Goal: Transaction & Acquisition: Purchase product/service

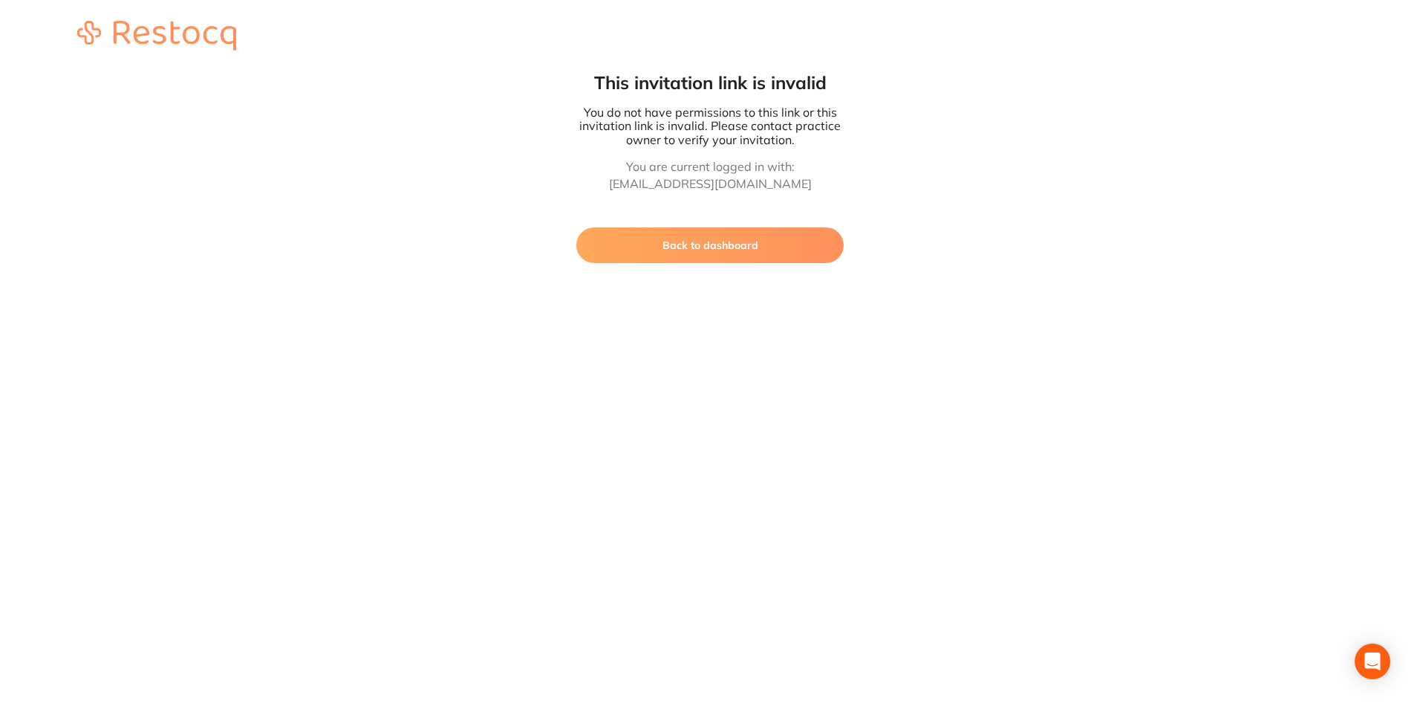
click at [711, 256] on button "Back to dashboard" at bounding box center [709, 245] width 267 height 36
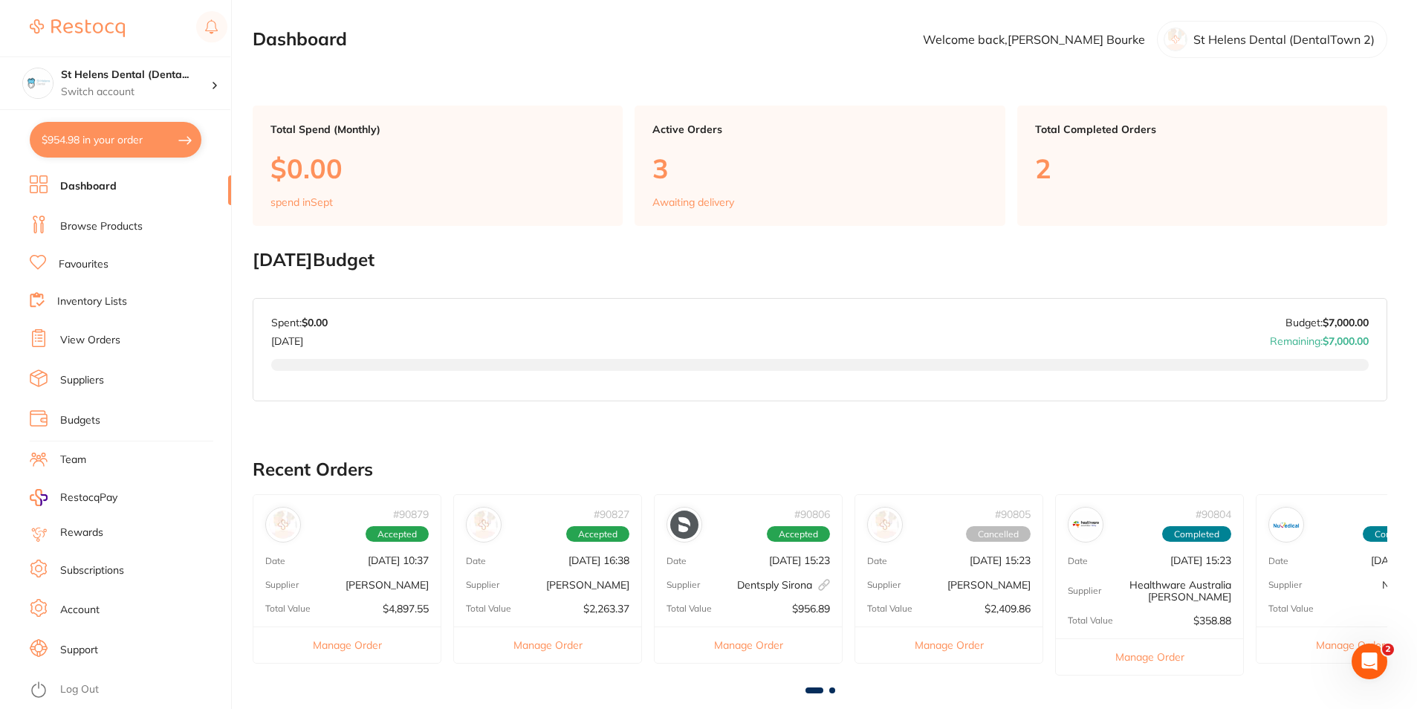
click at [79, 147] on button "$954.98 in your order" at bounding box center [116, 140] width 172 height 36
checkbox input "true"
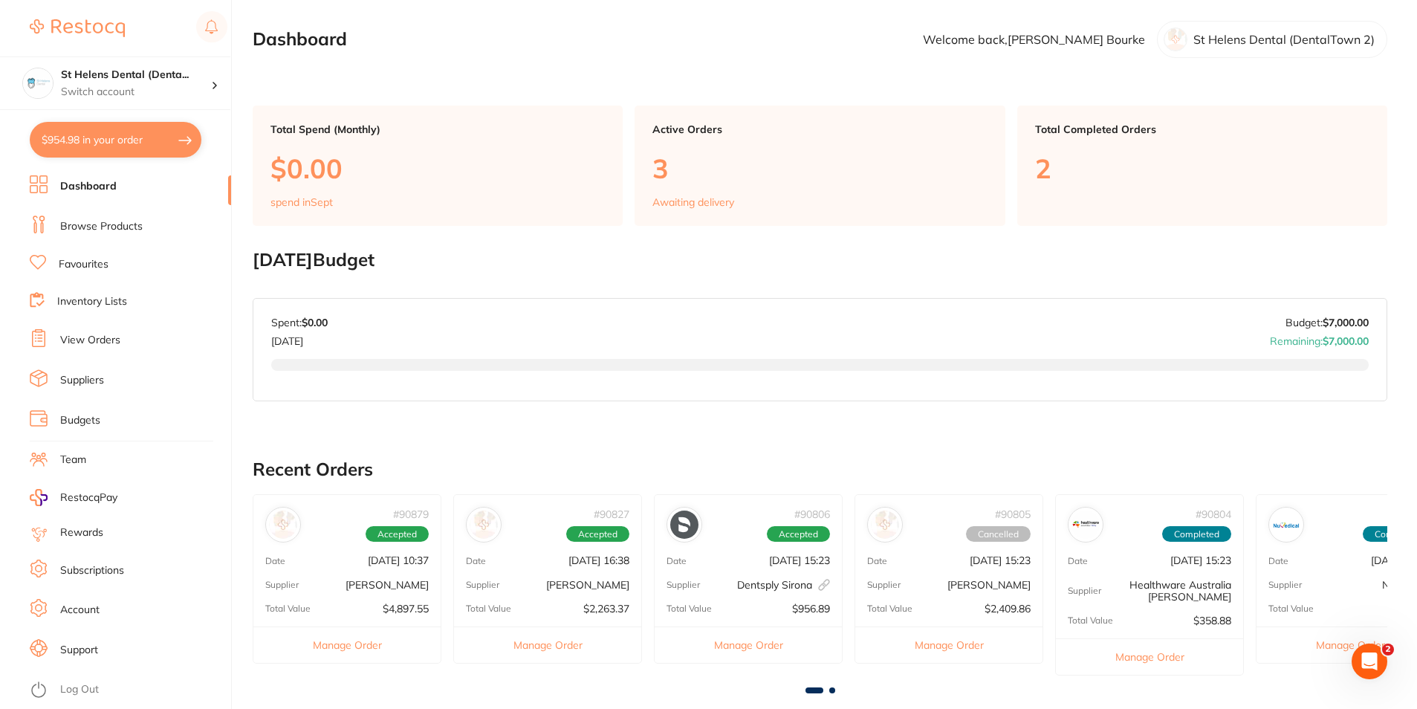
checkbox input "true"
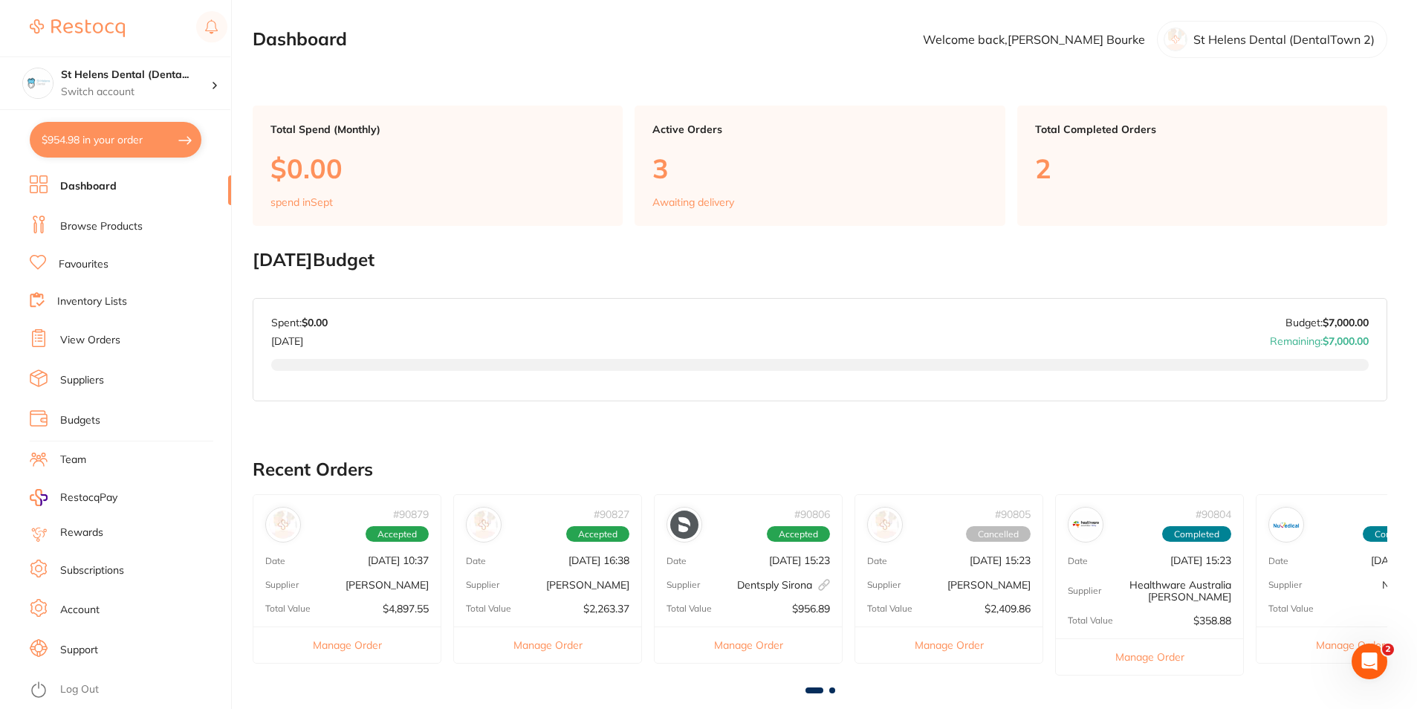
checkbox input "true"
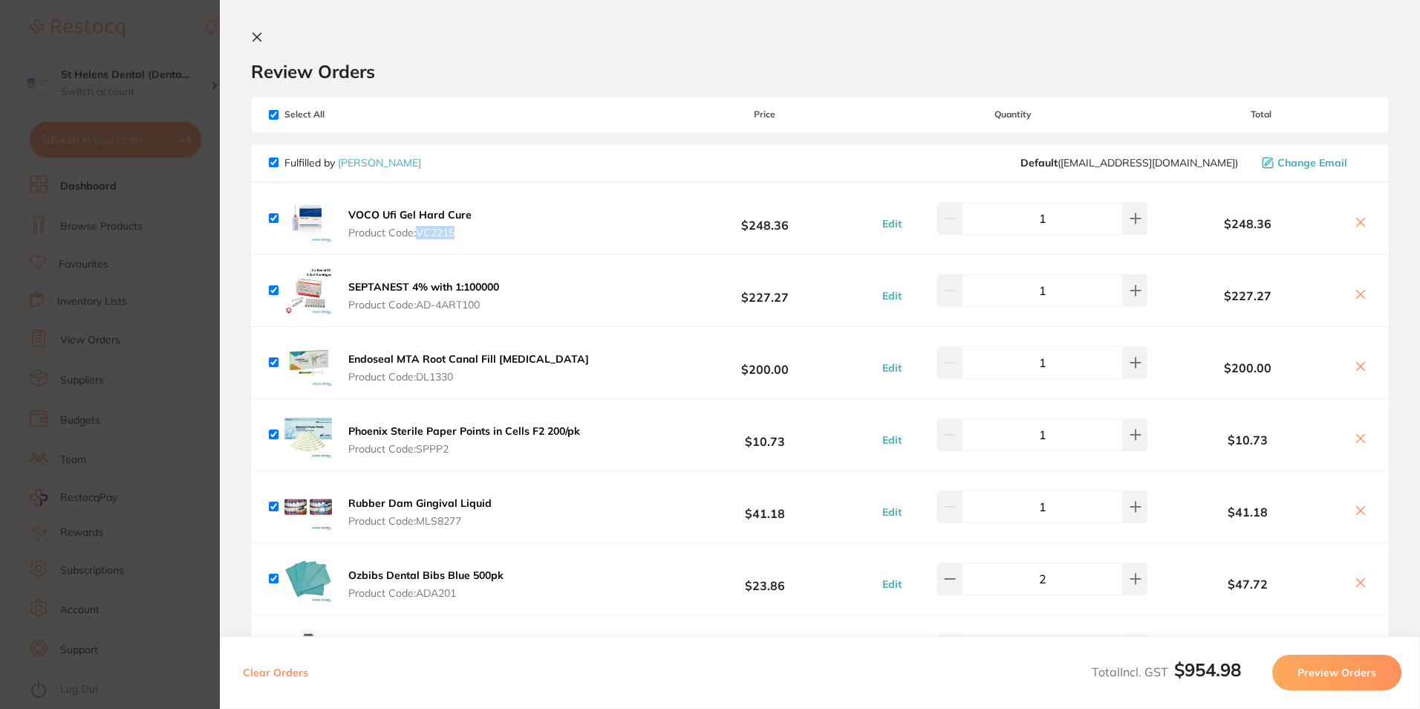
drag, startPoint x: 487, startPoint y: 232, endPoint x: 421, endPoint y: 235, distance: 66.2
click at [421, 235] on div "VOCO Ufi Gel Hard Cure Product Code: VC2215 $248.36 Edit 1 $248.36" at bounding box center [820, 218] width 1138 height 71
copy span "VC2215"
drag, startPoint x: 510, startPoint y: 301, endPoint x: 421, endPoint y: 310, distance: 89.6
click at [421, 310] on div "SEPTANEST 4% with 1:100000 Product Code: AD-4ART100 $227.27 Edit 1 $227.27" at bounding box center [820, 290] width 1138 height 71
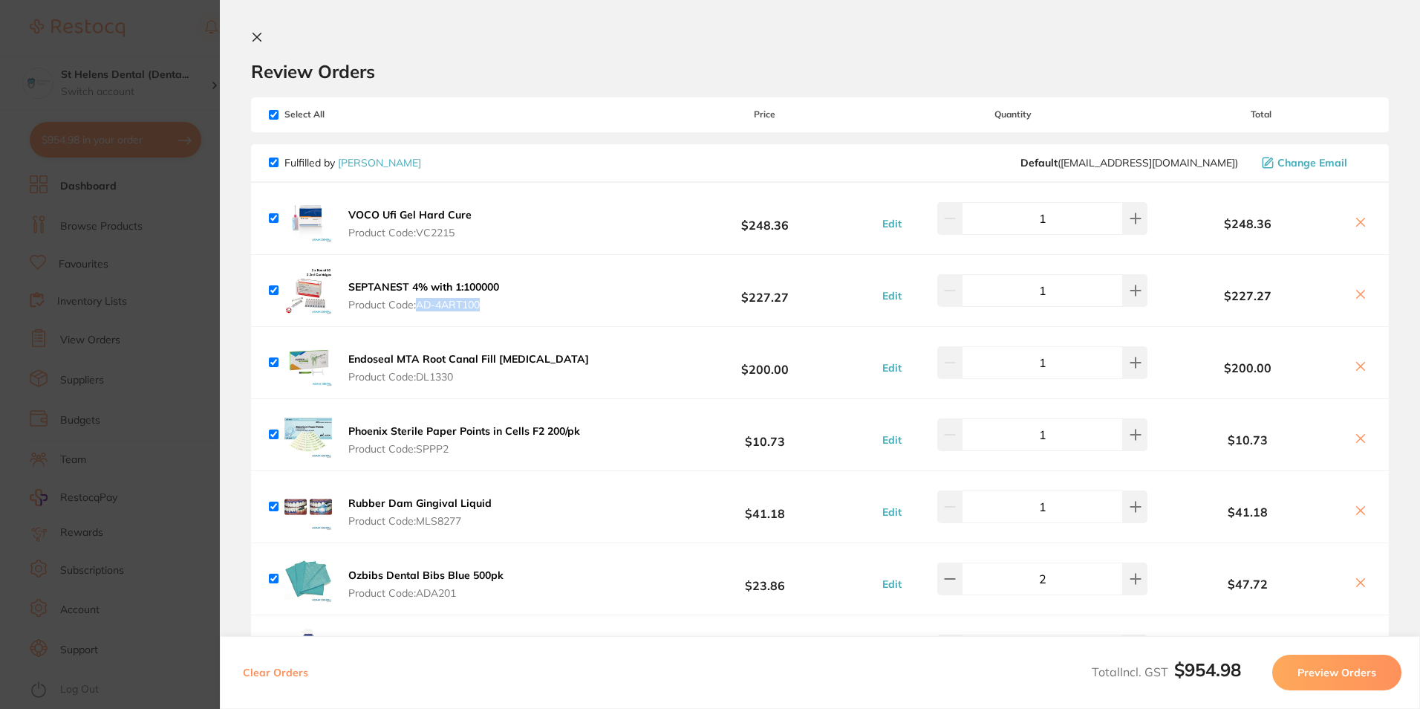
copy span "AD-4ART100"
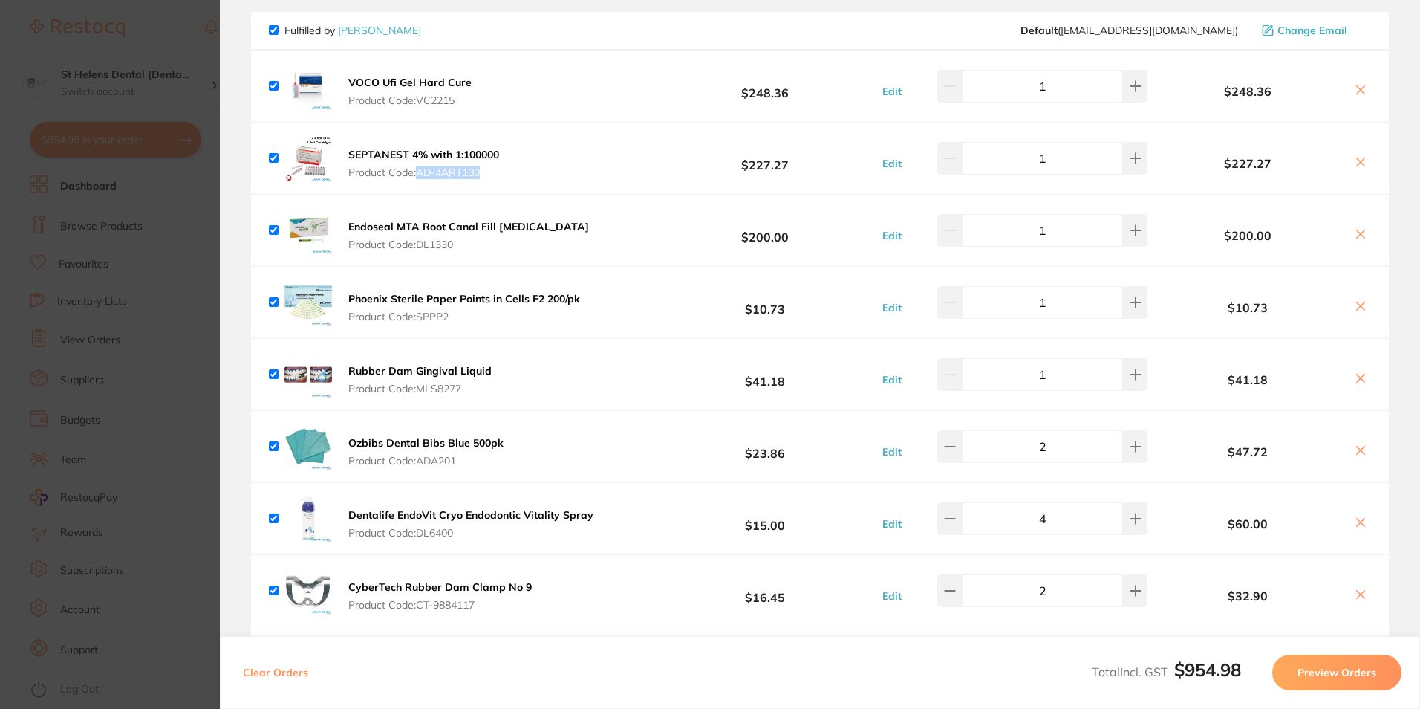
scroll to position [149, 0]
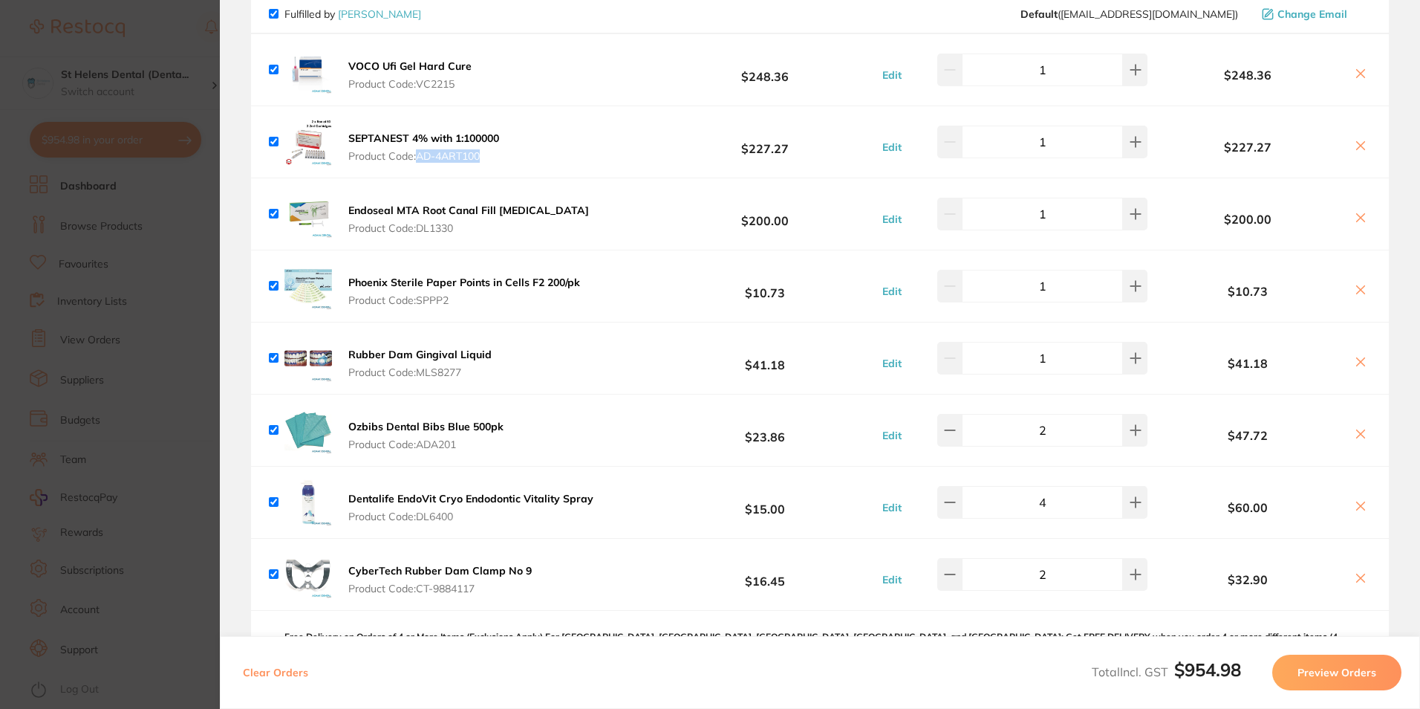
drag, startPoint x: 461, startPoint y: 232, endPoint x: 432, endPoint y: 238, distance: 29.7
click at [432, 238] on div "Endoseal MTA Root Canal Fill [MEDICAL_DATA] Product Code: DL1330 $200.00 Edit 1…" at bounding box center [820, 213] width 1138 height 71
drag, startPoint x: 465, startPoint y: 229, endPoint x: 429, endPoint y: 229, distance: 36.4
click at [429, 229] on span "Product Code: DL1330" at bounding box center [468, 228] width 241 height 12
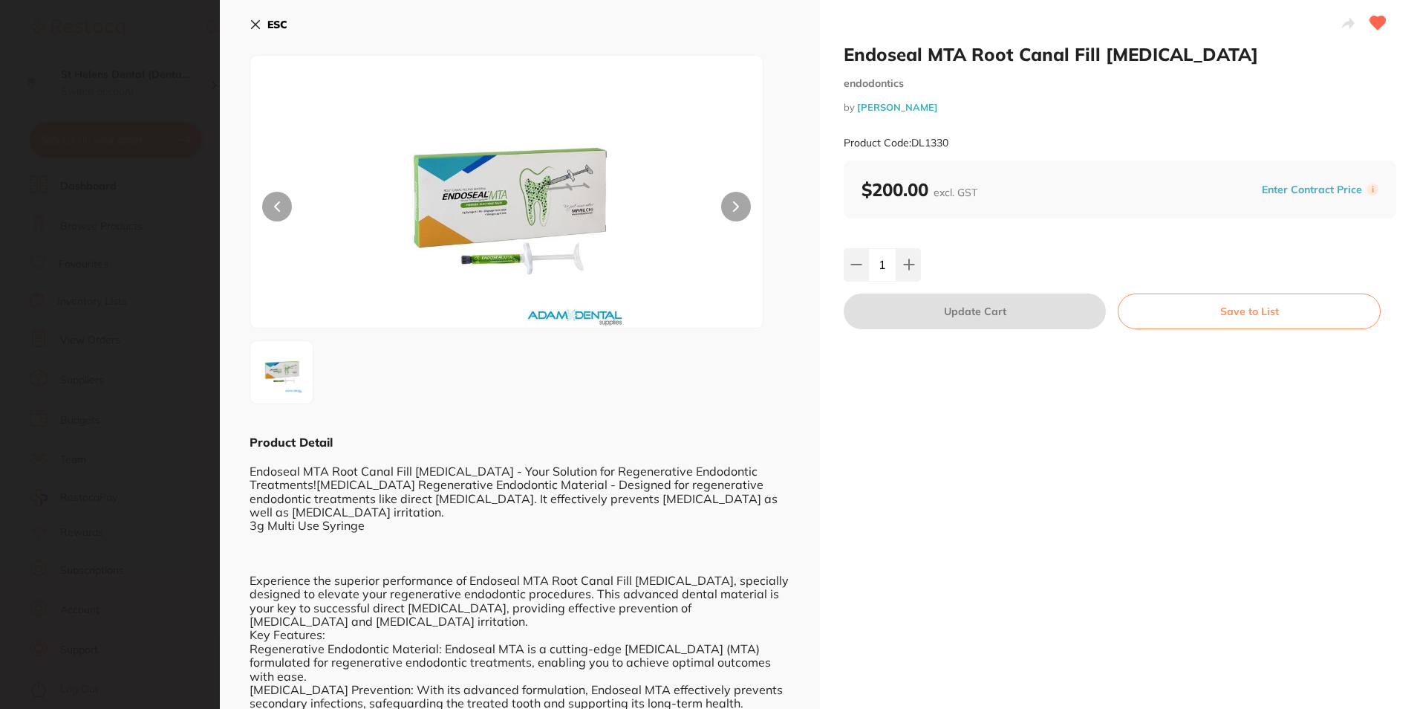
scroll to position [0, 0]
drag, startPoint x: 975, startPoint y: 139, endPoint x: 910, endPoint y: 150, distance: 65.6
click at [910, 150] on div "Product Code: DL1330" at bounding box center [1120, 143] width 553 height 36
drag, startPoint x: 910, startPoint y: 150, endPoint x: 935, endPoint y: 146, distance: 25.5
copy small "DL1330"
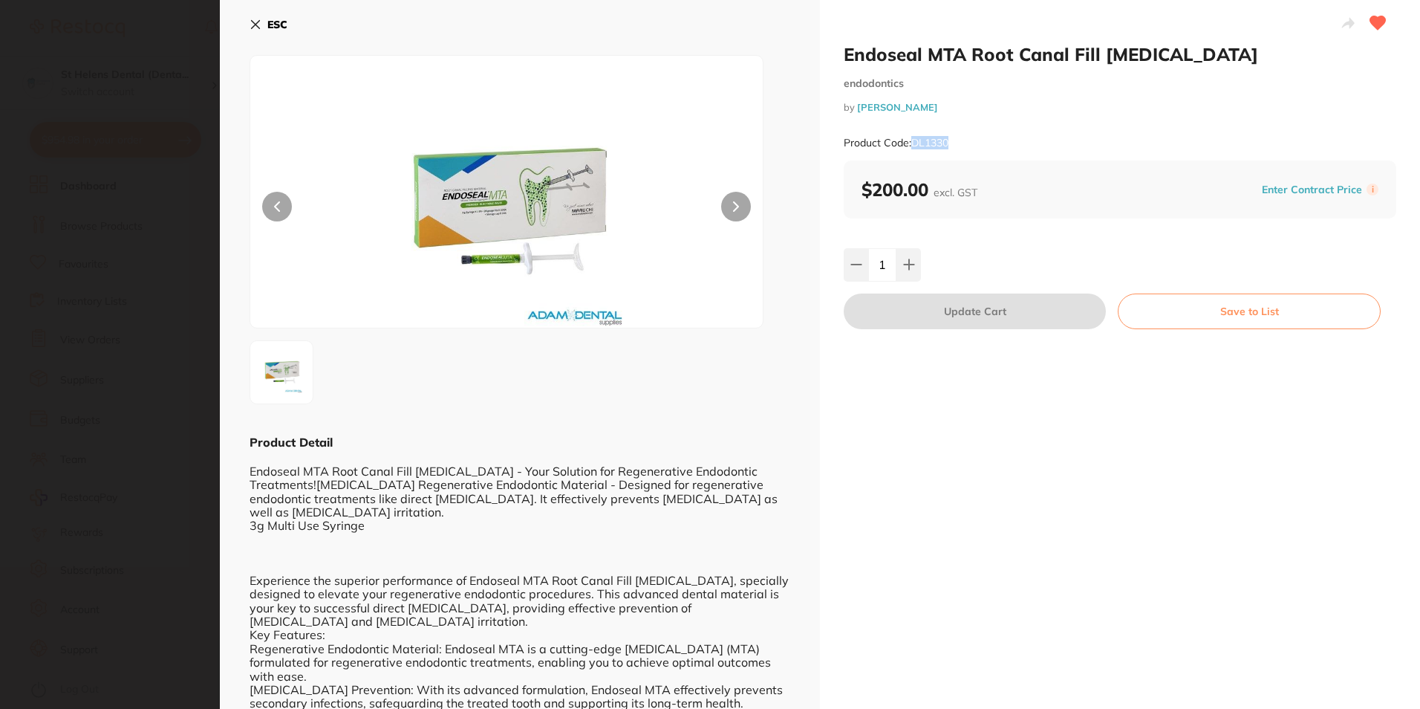
click at [270, 26] on b "ESC" at bounding box center [277, 24] width 20 height 13
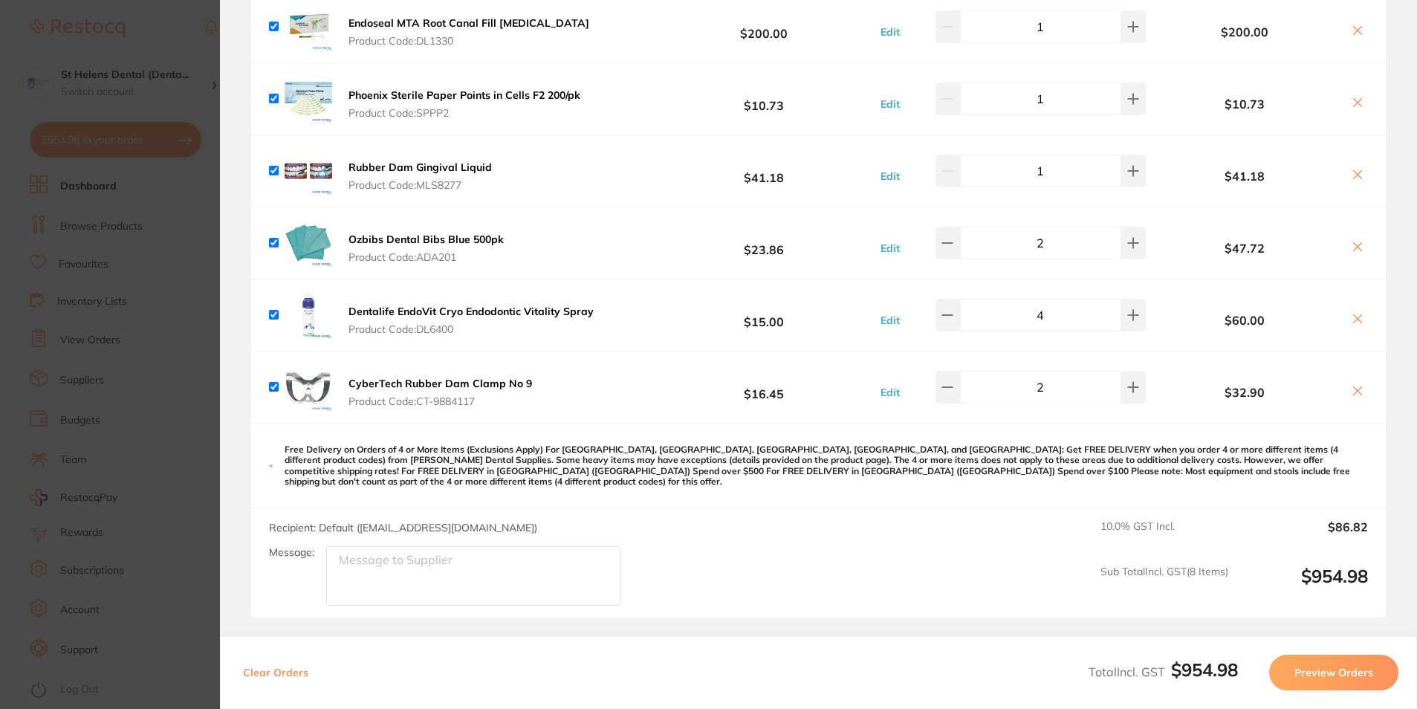
scroll to position [371, 0]
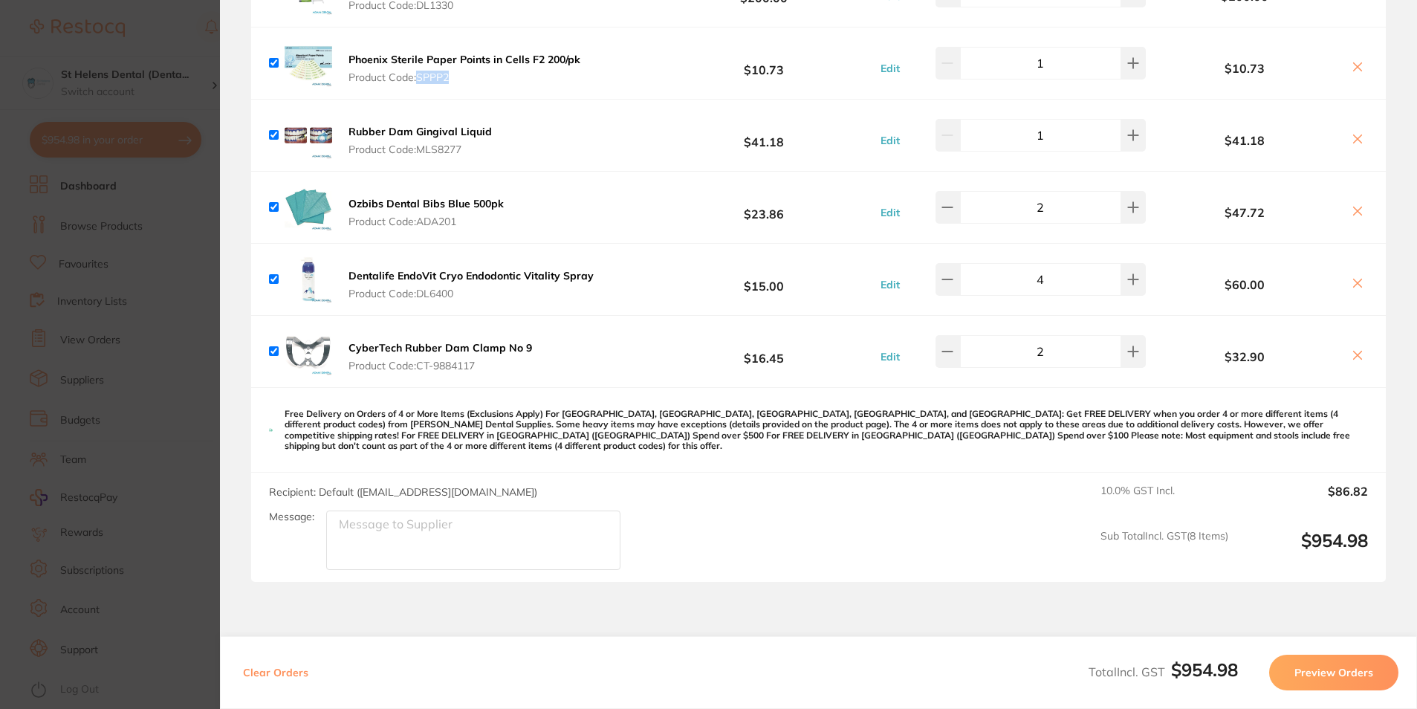
drag, startPoint x: 459, startPoint y: 85, endPoint x: 417, endPoint y: 81, distance: 41.8
click at [417, 81] on div "Phoenix Sterile Paper Points in Cells F2 200/pk Product Code: SPPP2" at bounding box center [427, 63] width 316 height 48
copy span "SPPP2"
drag, startPoint x: 472, startPoint y: 152, endPoint x: 417, endPoint y: 155, distance: 55.1
click at [417, 155] on span "Product Code: MLS8277" at bounding box center [419, 149] width 143 height 12
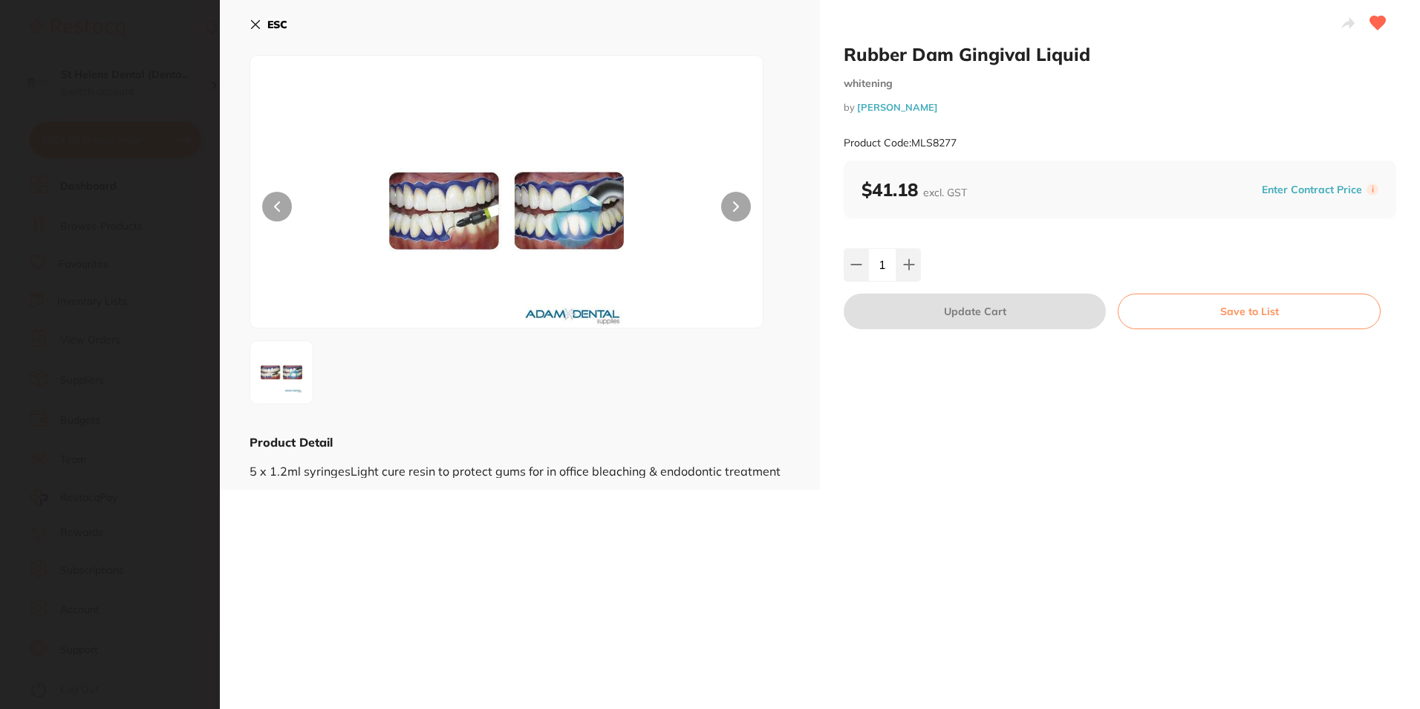
scroll to position [0, 0]
drag, startPoint x: 966, startPoint y: 138, endPoint x: 912, endPoint y: 143, distance: 54.5
click at [912, 143] on div "Product Code: MLS8277" at bounding box center [1120, 143] width 553 height 36
copy small "MLS8277"
click at [256, 24] on icon at bounding box center [256, 25] width 8 height 8
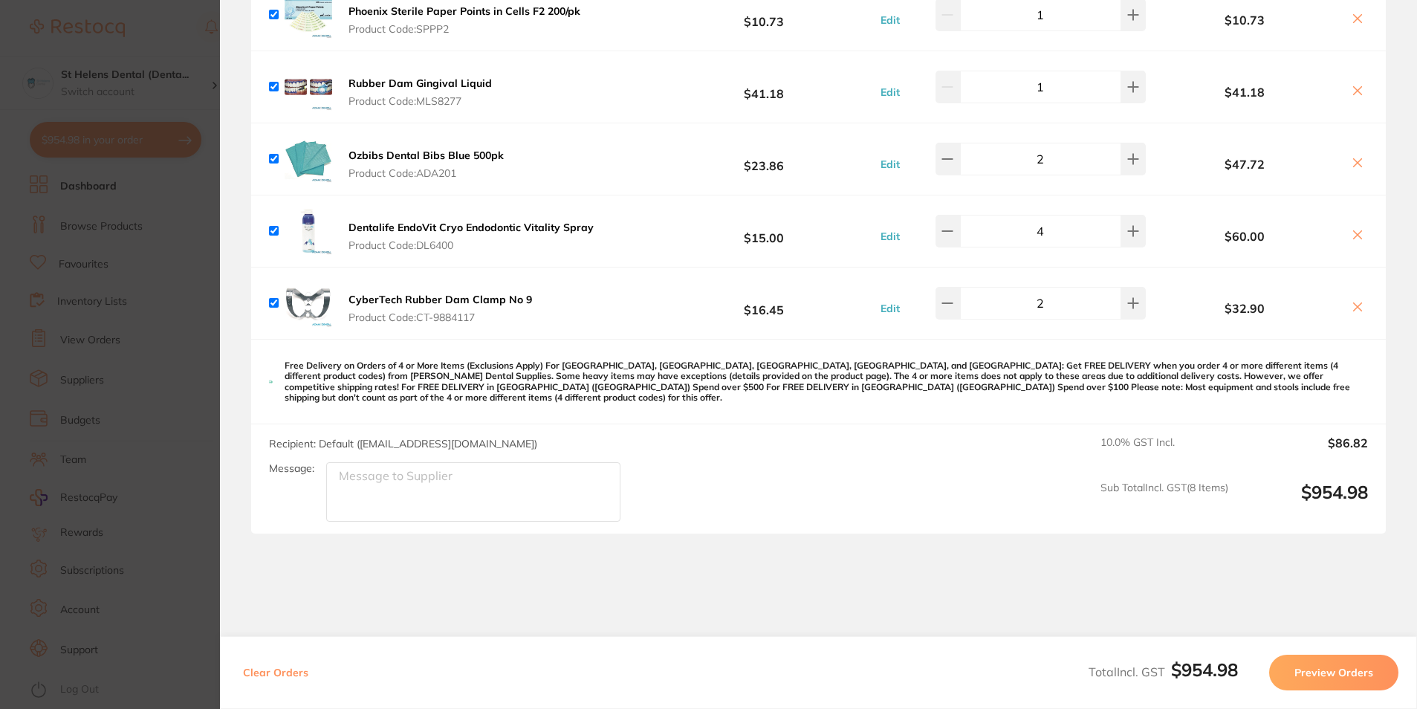
scroll to position [446, 0]
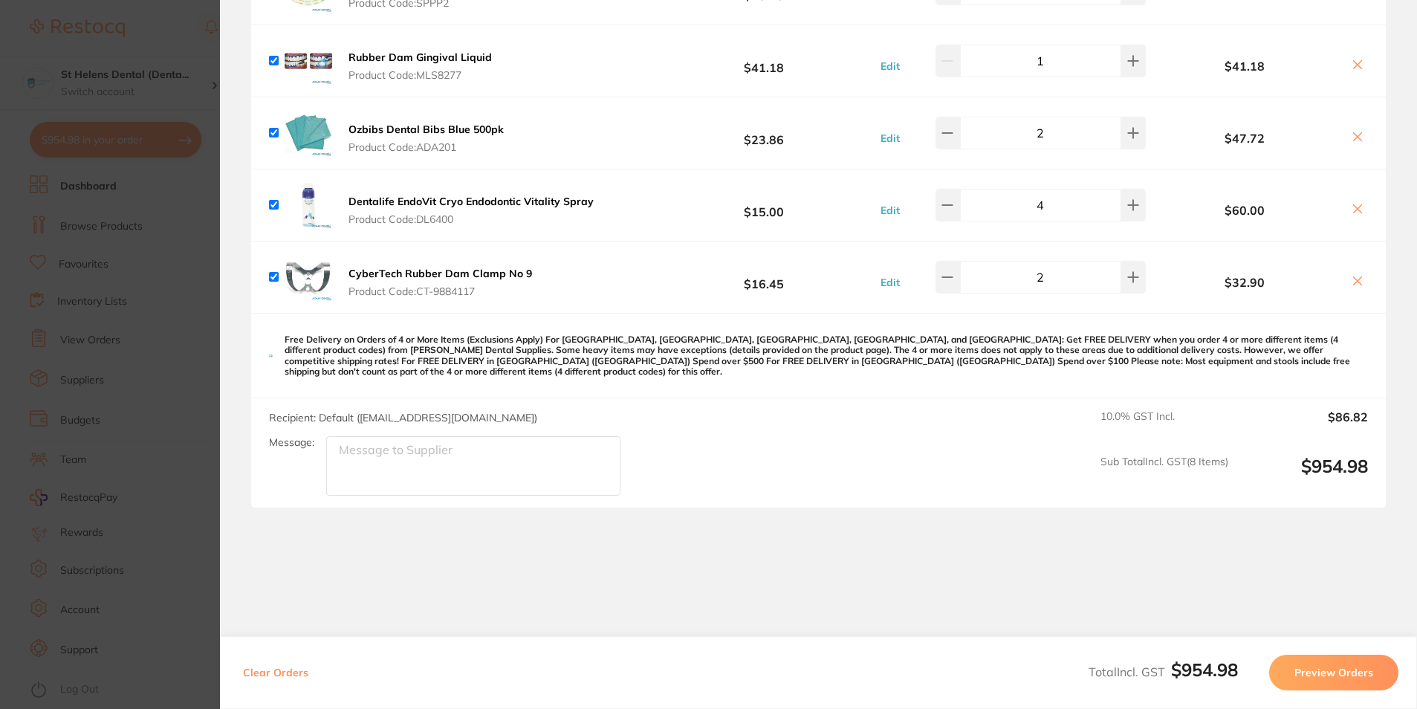
drag, startPoint x: 461, startPoint y: 148, endPoint x: 412, endPoint y: 150, distance: 49.8
click at [412, 150] on span "Product Code: ADA201" at bounding box center [425, 147] width 155 height 12
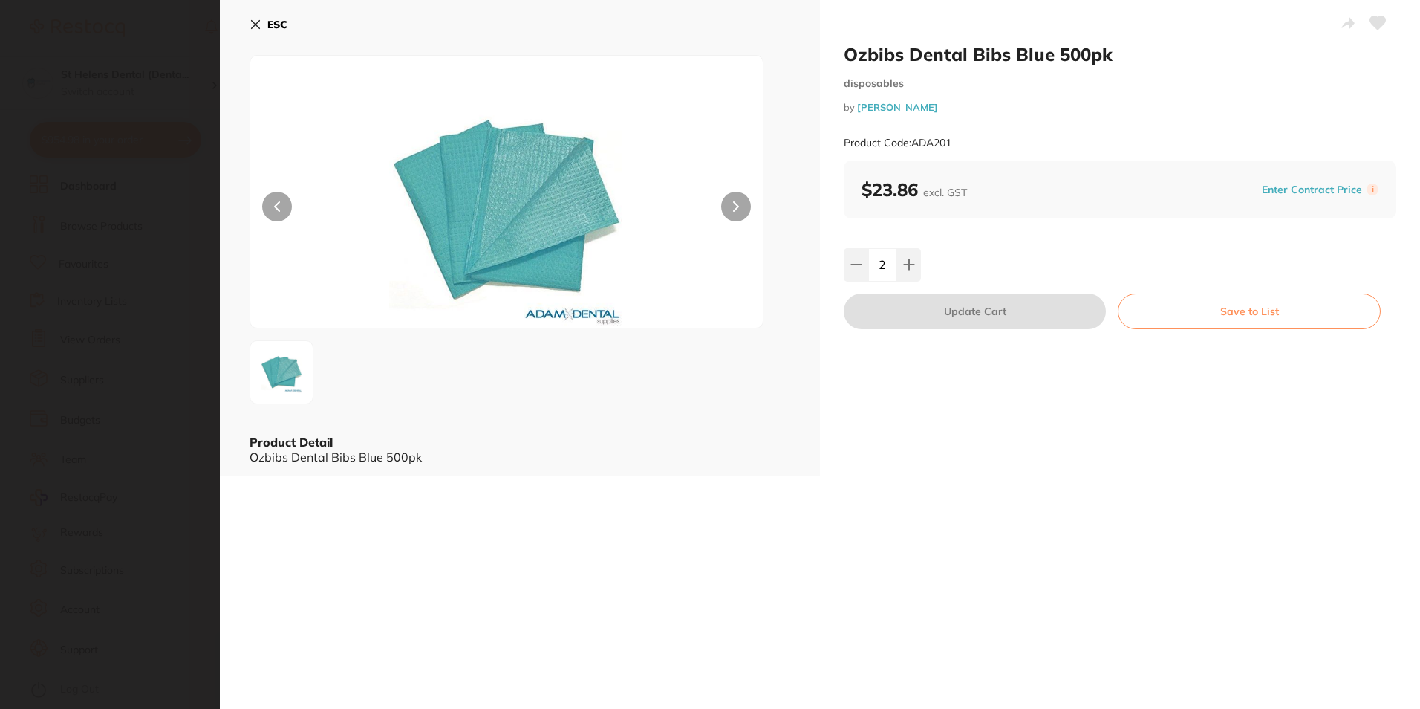
scroll to position [0, 0]
drag, startPoint x: 955, startPoint y: 143, endPoint x: 915, endPoint y: 147, distance: 39.5
click at [915, 147] on div "Product Code: ADA201" at bounding box center [1120, 143] width 553 height 36
copy small "ADA201"
click at [271, 22] on b "ESC" at bounding box center [277, 24] width 20 height 13
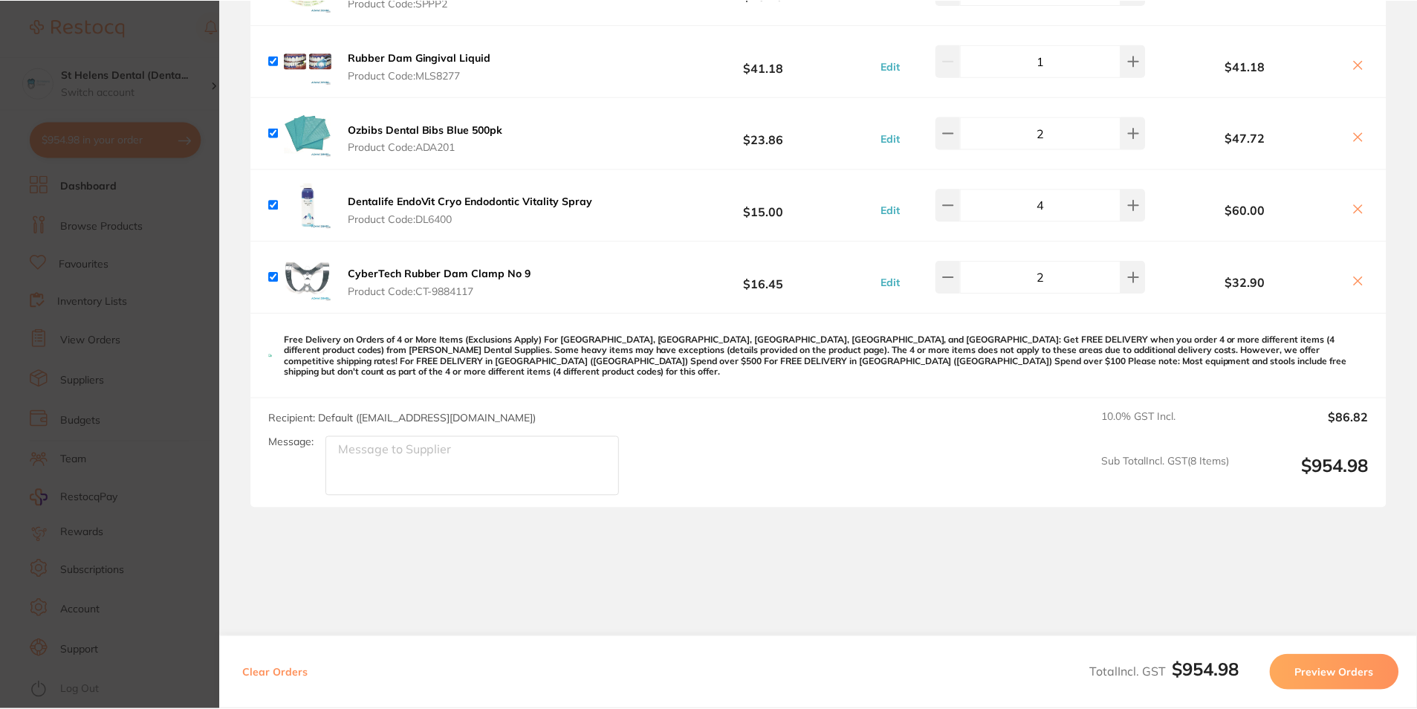
scroll to position [3, 0]
drag, startPoint x: 467, startPoint y: 219, endPoint x: 416, endPoint y: 218, distance: 50.5
click at [416, 218] on span "Product Code: DL6400" at bounding box center [470, 219] width 245 height 12
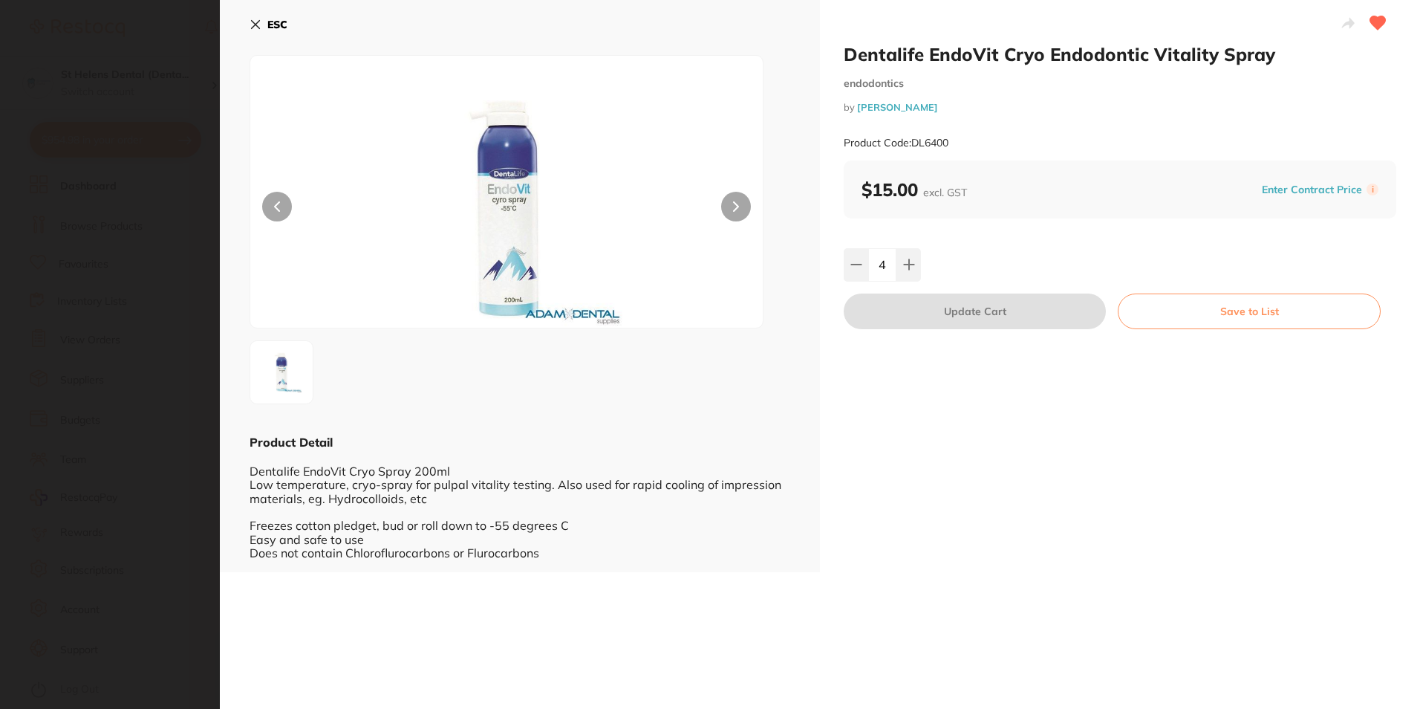
scroll to position [0, 0]
drag, startPoint x: 949, startPoint y: 144, endPoint x: 914, endPoint y: 149, distance: 35.2
click at [914, 149] on div "Product Code: DL6400" at bounding box center [1120, 143] width 553 height 36
copy small "DL6400"
click at [284, 36] on button "ESC" at bounding box center [269, 24] width 38 height 25
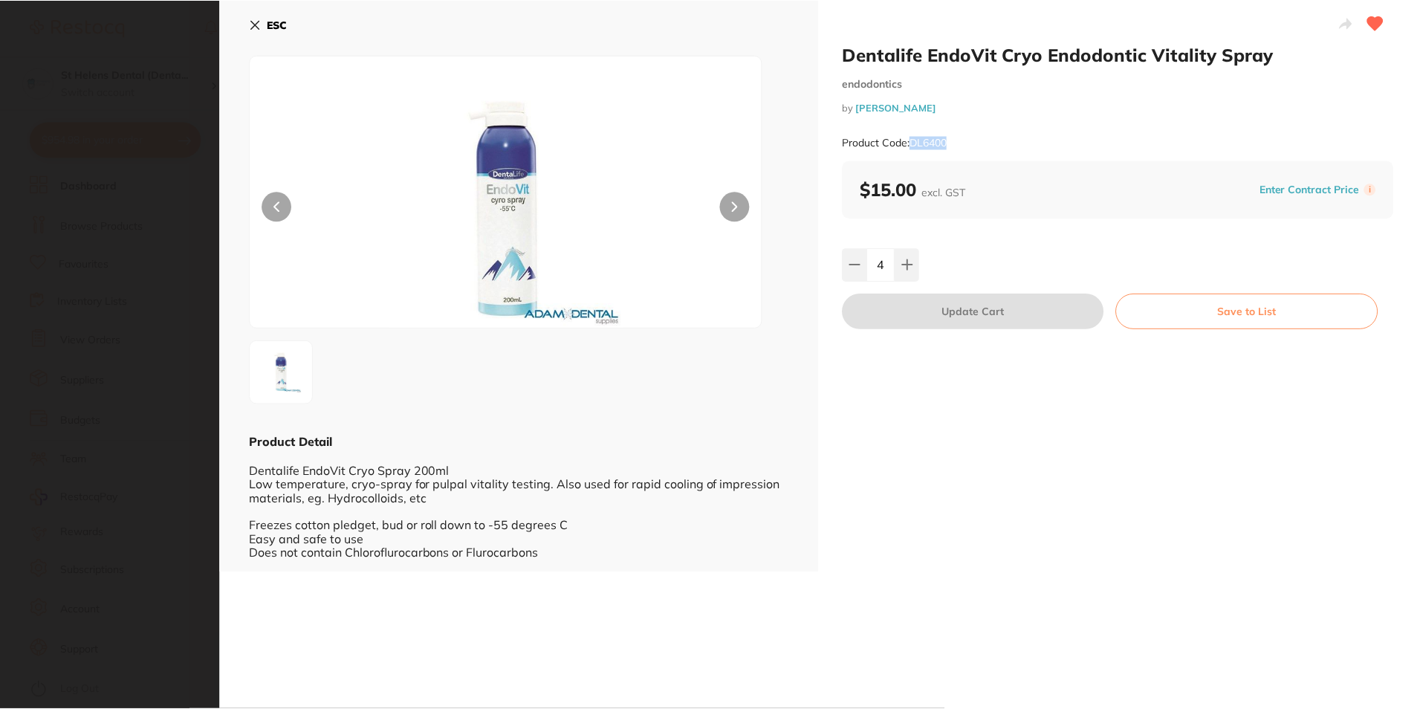
scroll to position [3, 0]
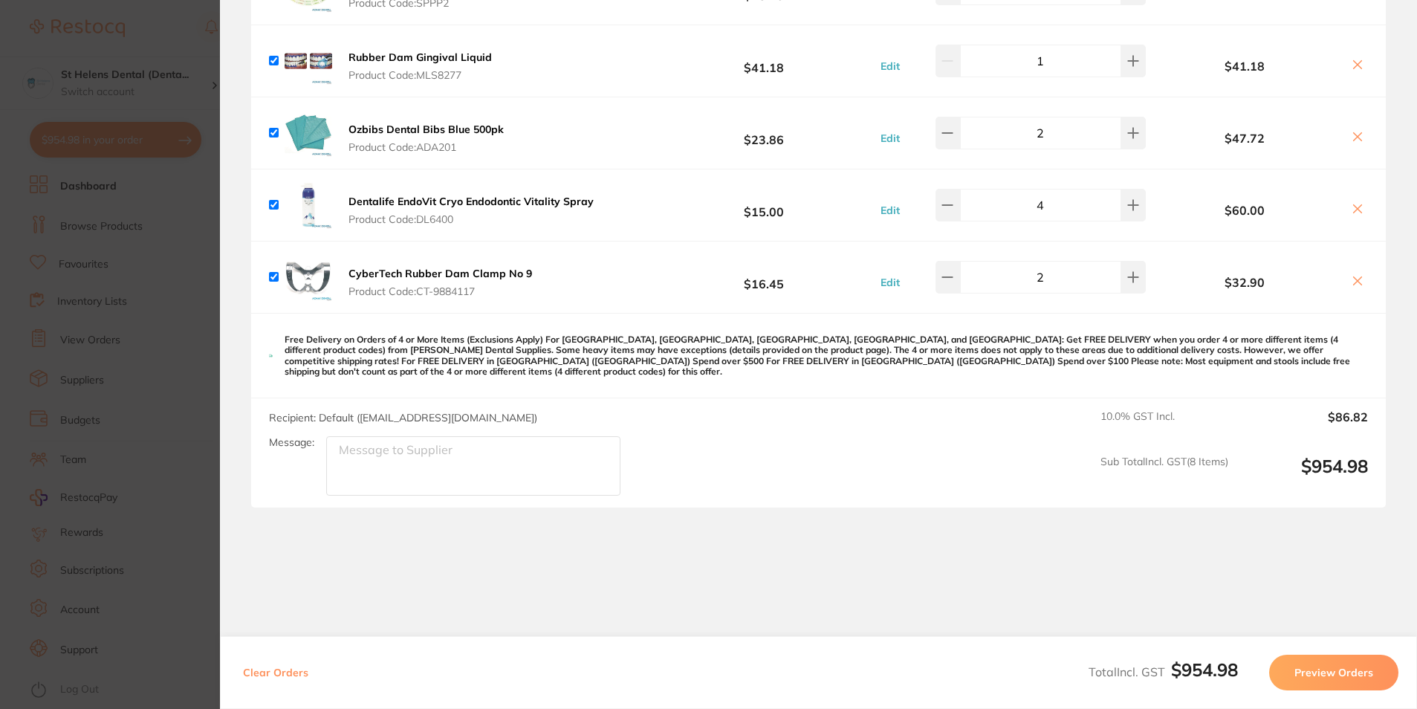
click at [484, 294] on span "Product Code: CT-9884117" at bounding box center [439, 291] width 183 height 12
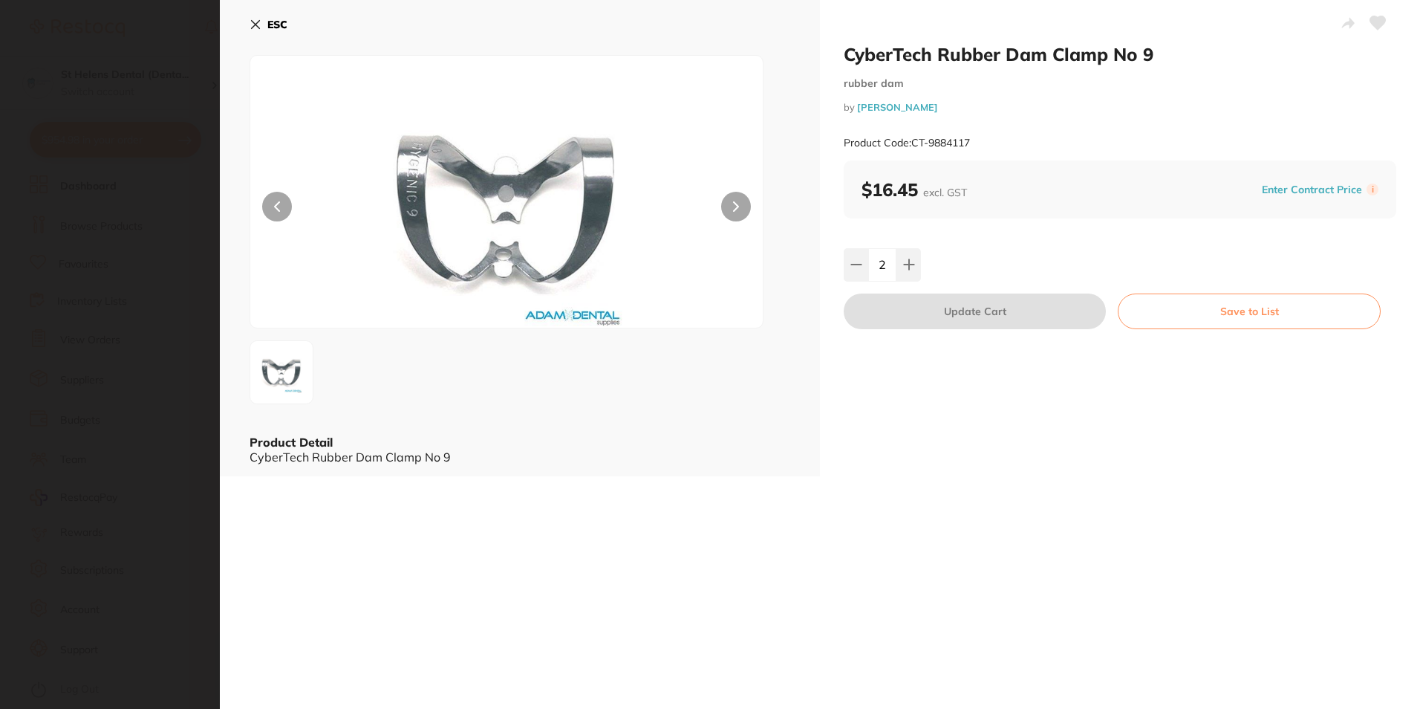
scroll to position [0, 0]
drag, startPoint x: 970, startPoint y: 144, endPoint x: 913, endPoint y: 152, distance: 57.7
click at [913, 152] on div "Product Code: CT-9884117" at bounding box center [1120, 143] width 553 height 36
copy small "CT-9884117"
click at [278, 25] on b "ESC" at bounding box center [277, 24] width 20 height 13
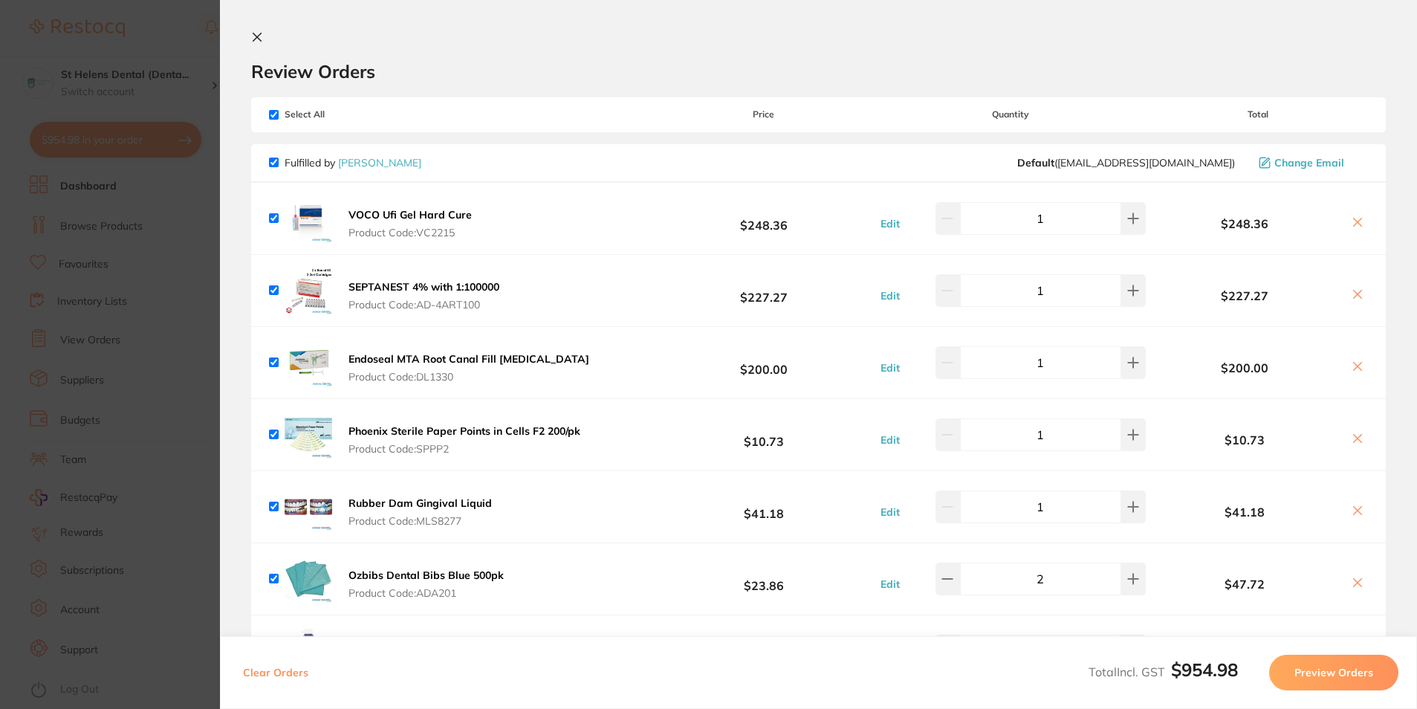
click at [255, 40] on icon at bounding box center [257, 37] width 12 height 12
